Goal: Task Accomplishment & Management: Manage account settings

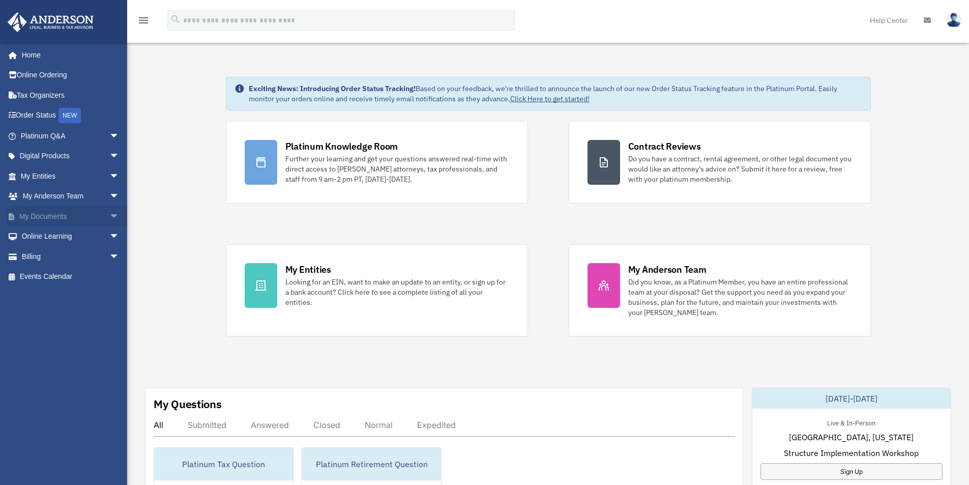
click at [109, 215] on span "arrow_drop_down" at bounding box center [119, 216] width 20 height 21
click at [67, 235] on link "Box" at bounding box center [74, 236] width 121 height 20
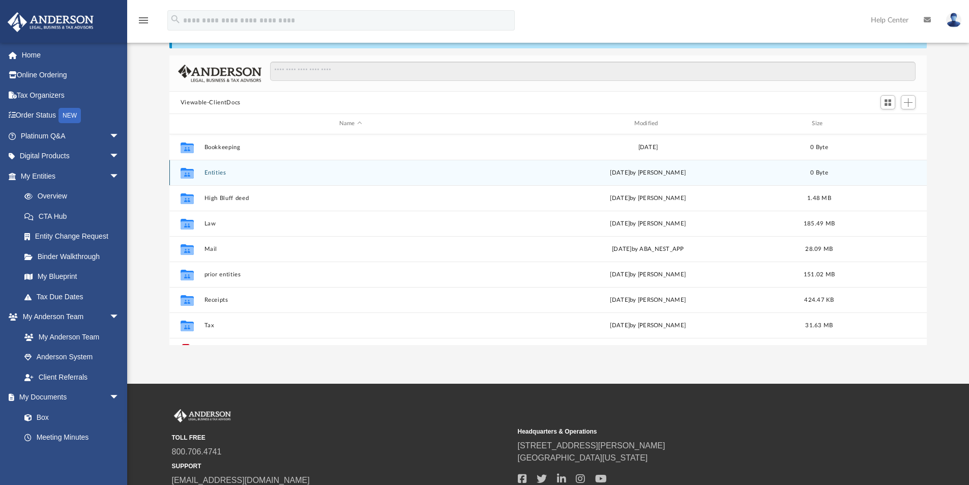
click at [206, 171] on button "Entities" at bounding box center [350, 172] width 293 height 7
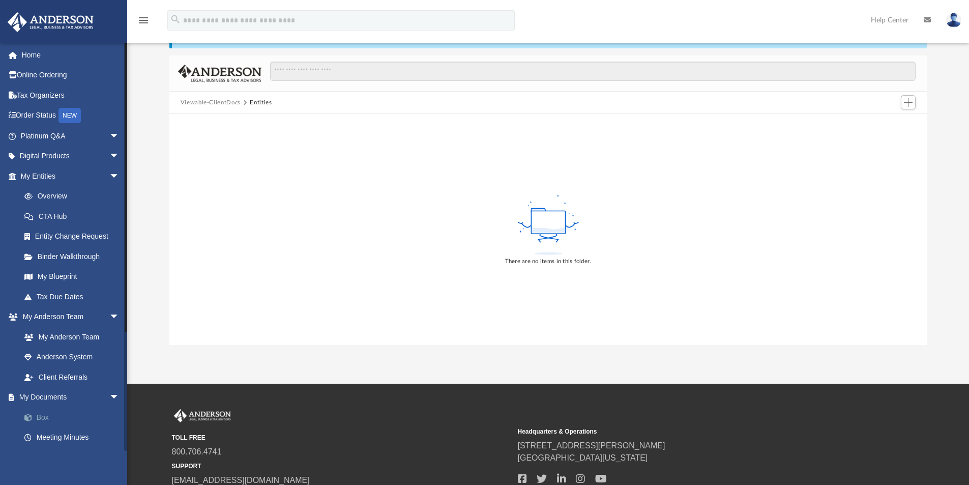
click at [71, 415] on link "Box" at bounding box center [74, 417] width 121 height 20
click at [956, 15] on img at bounding box center [953, 20] width 15 height 15
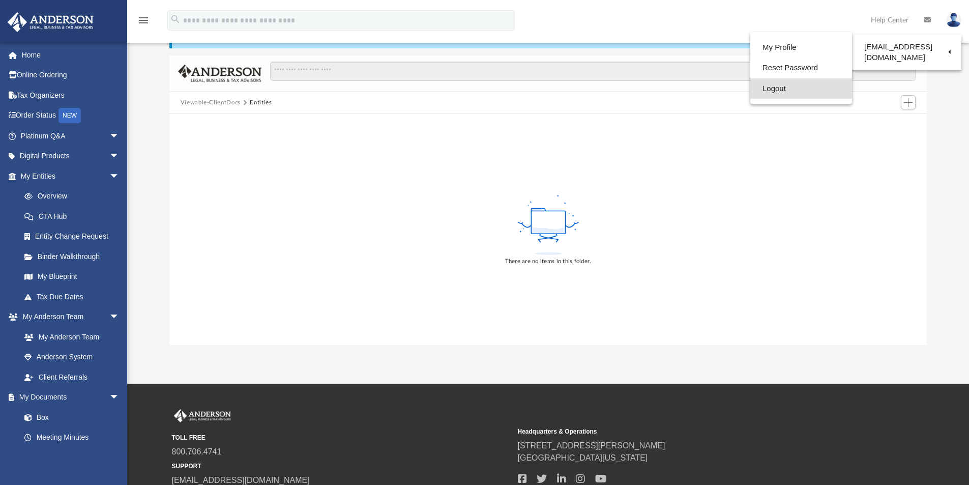
click at [788, 87] on link "Logout" at bounding box center [801, 88] width 102 height 21
